Goal: Check status

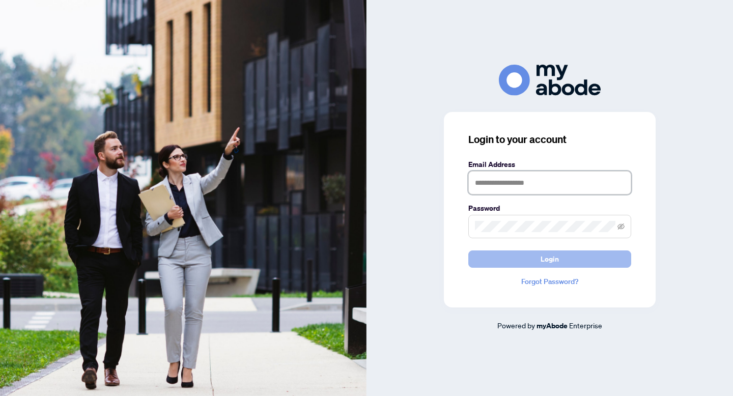
type input "**********"
click at [549, 257] on span "Login" at bounding box center [549, 259] width 18 height 16
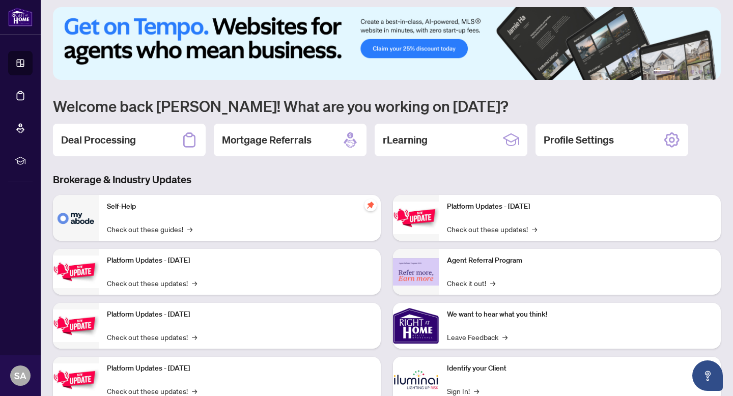
scroll to position [11, 0]
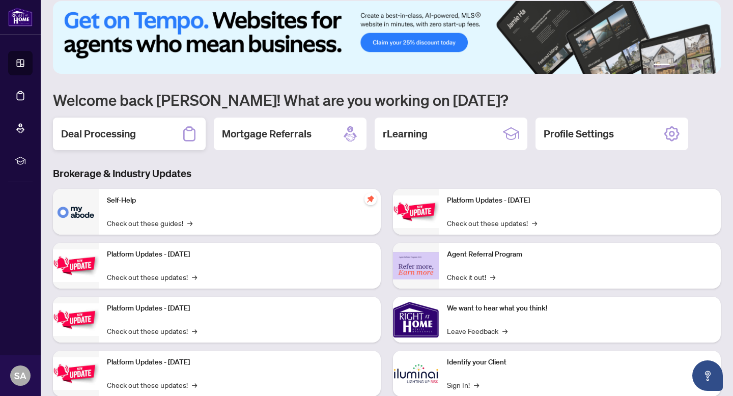
click at [160, 139] on div "Deal Processing" at bounding box center [129, 134] width 153 height 33
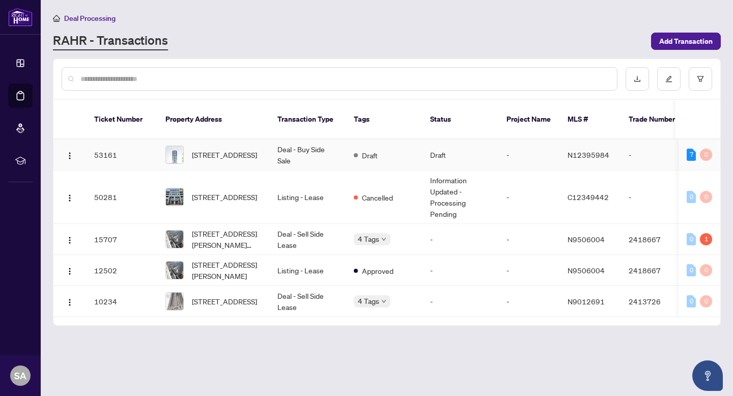
click at [523, 139] on td "-" at bounding box center [528, 154] width 61 height 31
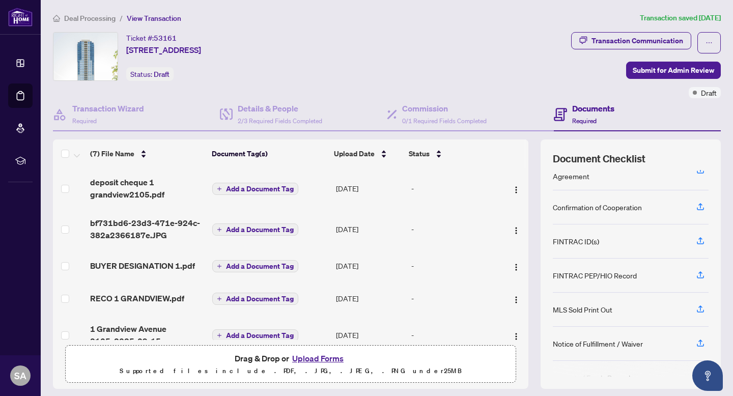
scroll to position [53, 0]
